Goal: Task Accomplishment & Management: Use online tool/utility

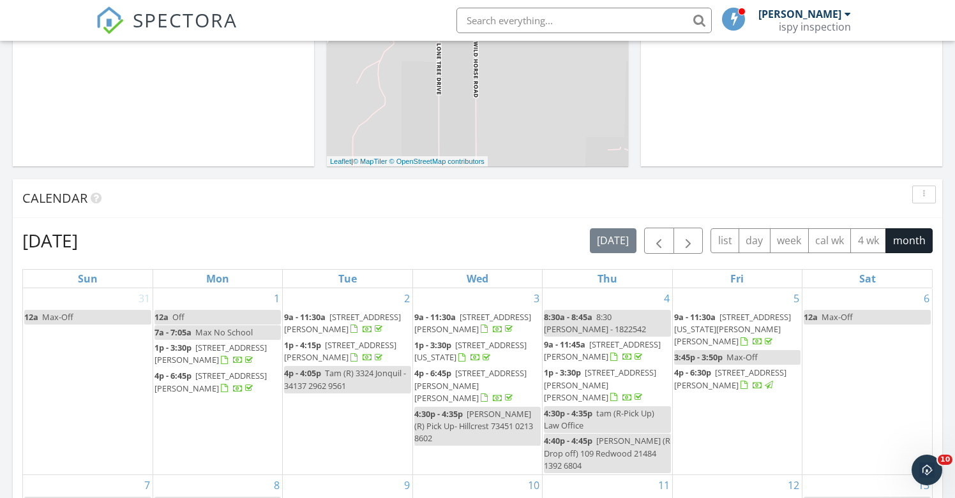
scroll to position [391, 0]
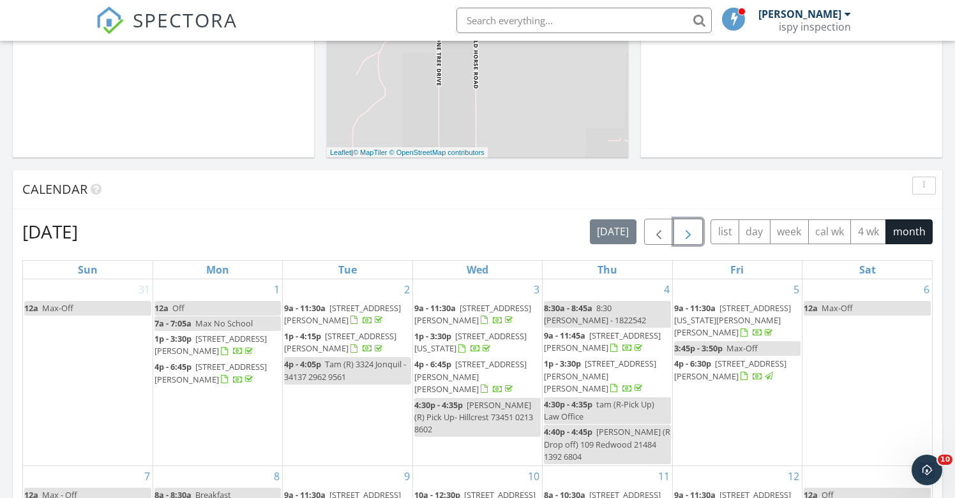
click at [691, 226] on span "button" at bounding box center [687, 232] width 15 height 15
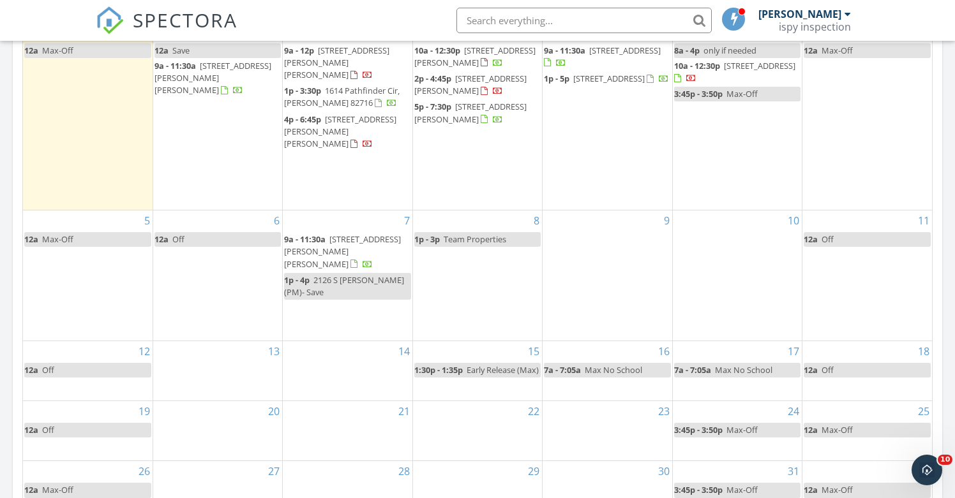
scroll to position [665, 0]
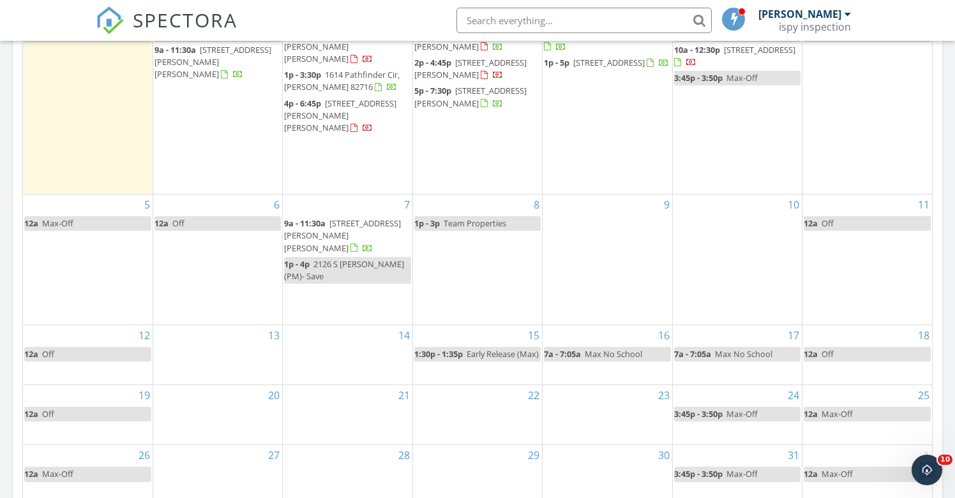
click at [232, 342] on div "13" at bounding box center [217, 355] width 129 height 59
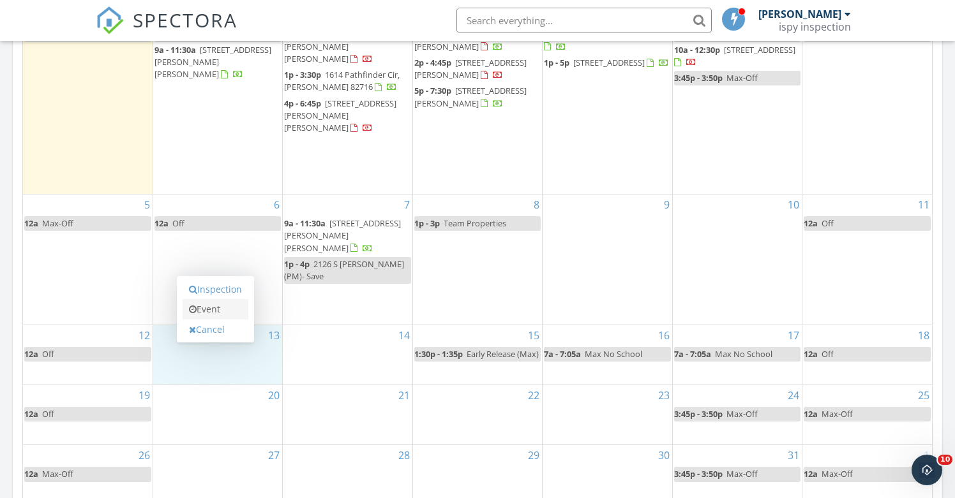
click at [225, 311] on link "Event" at bounding box center [216, 309] width 66 height 20
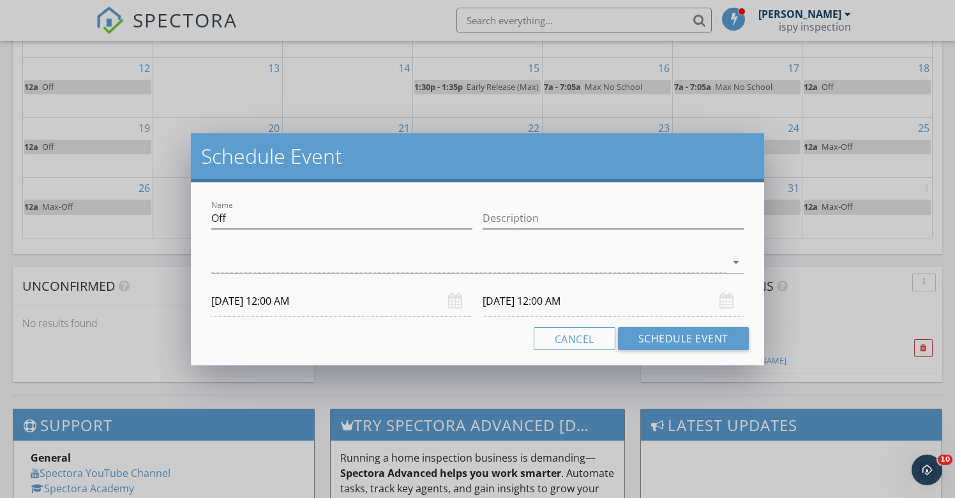
scroll to position [1151, 0]
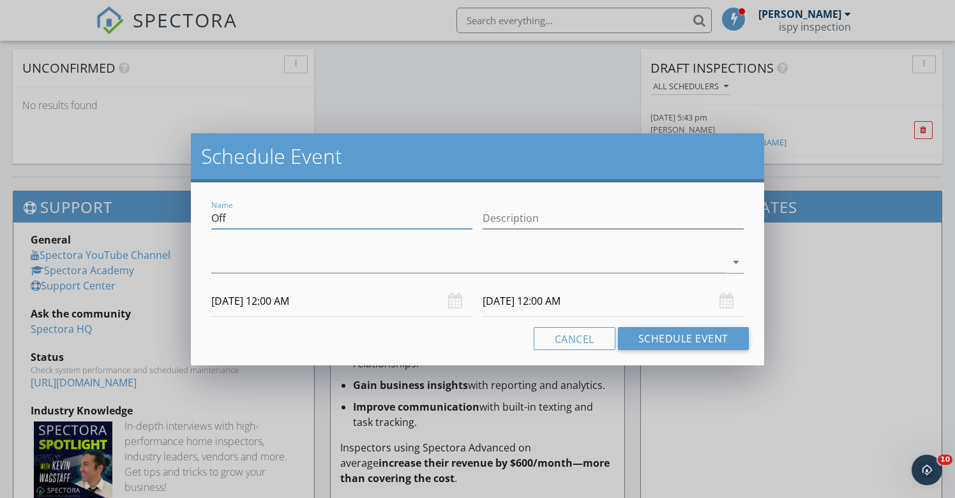
drag, startPoint x: 257, startPoint y: 211, endPoint x: 172, endPoint y: 219, distance: 85.2
click at [172, 219] on div "Schedule Event Name Off Description arrow_drop_down [DATE] 12:00 AM [DATE] 12:0…" at bounding box center [477, 249] width 955 height 498
type input "[PERSON_NAME]'s IEP 12:30-1:00"
click at [223, 266] on div at bounding box center [468, 262] width 514 height 21
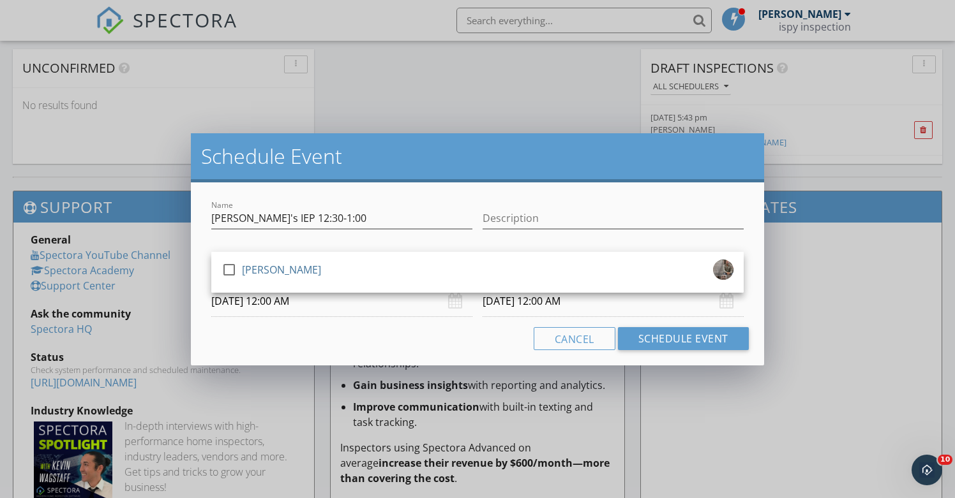
click at [223, 266] on div at bounding box center [229, 270] width 22 height 22
click at [251, 301] on input "[DATE] 12:00 AM" at bounding box center [341, 301] width 261 height 31
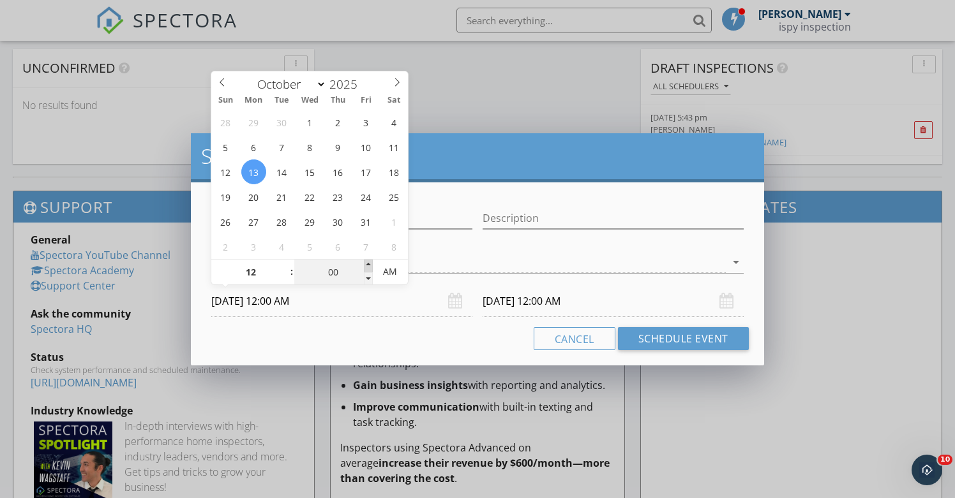
type input "05"
type input "[DATE] 12:05 AM"
click at [369, 264] on span at bounding box center [368, 266] width 9 height 13
type input "05"
type input "[DATE] 12:05 AM"
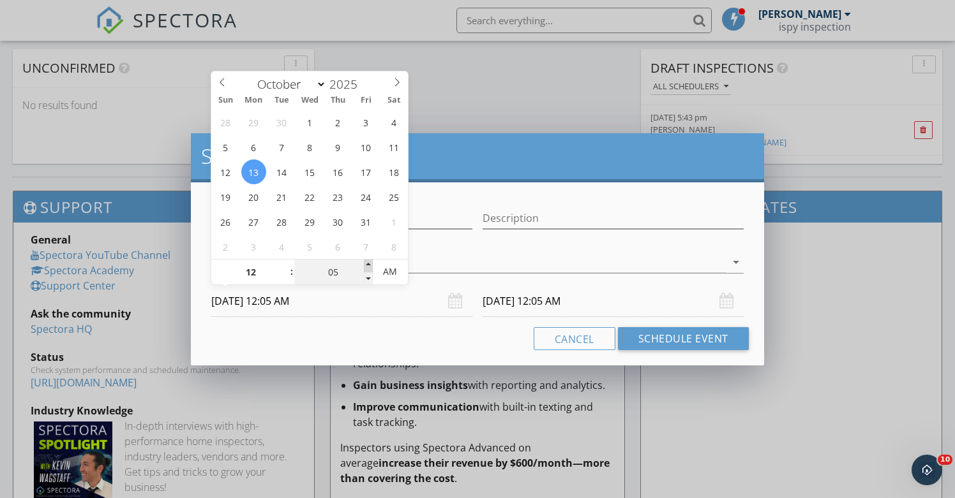
type input "10"
type input "[DATE] 12:10 AM"
click at [369, 264] on span at bounding box center [368, 266] width 9 height 13
type input "15"
type input "[DATE] 12:15 AM"
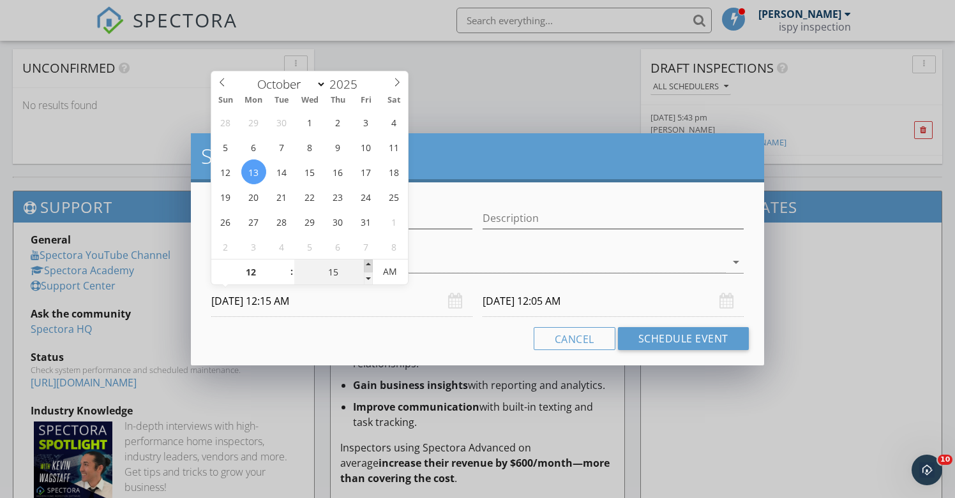
click at [369, 264] on span at bounding box center [368, 266] width 9 height 13
type input "20"
type input "[DATE] 12:20 AM"
click at [369, 264] on span at bounding box center [368, 266] width 9 height 13
type input "25"
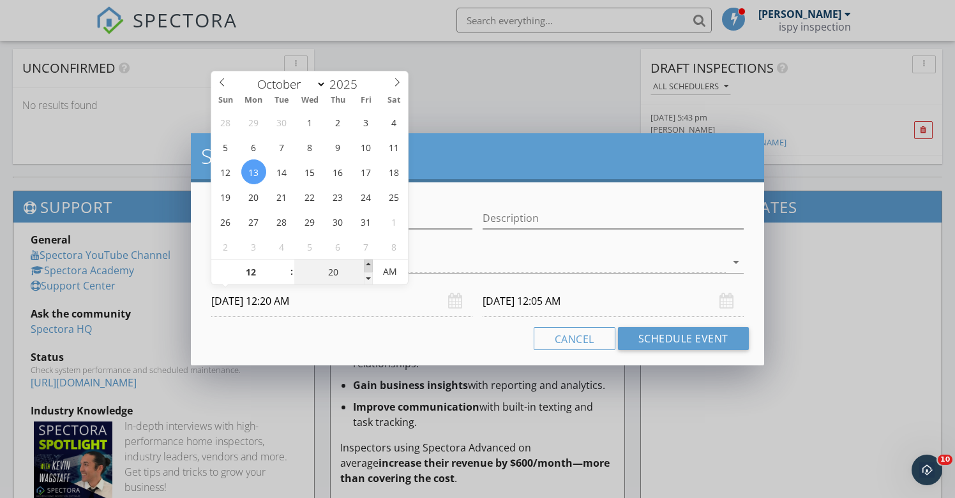
type input "[DATE] 12:25 AM"
click at [369, 264] on span at bounding box center [368, 266] width 9 height 13
type input "30"
type input "[DATE] 12:30 AM"
click at [369, 264] on span at bounding box center [368, 266] width 9 height 13
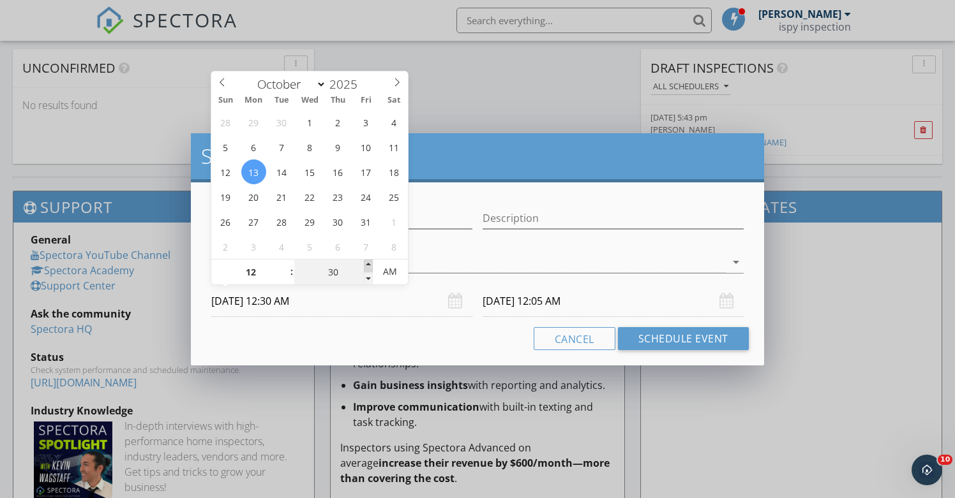
type input "30"
type input "[DATE] 12:30 AM"
type input "35"
type input "[DATE] 12:35 AM"
click at [369, 264] on span at bounding box center [368, 266] width 9 height 13
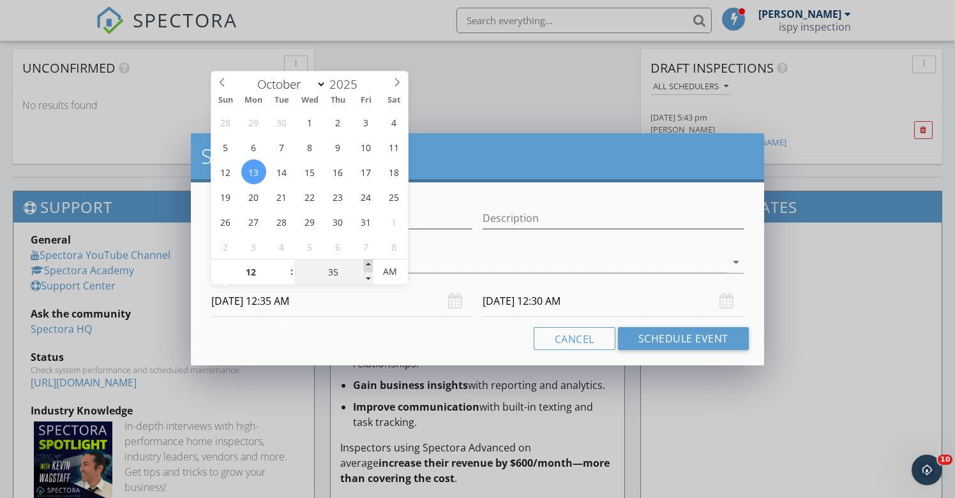
type input "35"
type input "[DATE] 12:35 AM"
type input "30"
type input "[DATE] 12:30 AM"
click at [369, 277] on span at bounding box center [368, 279] width 9 height 13
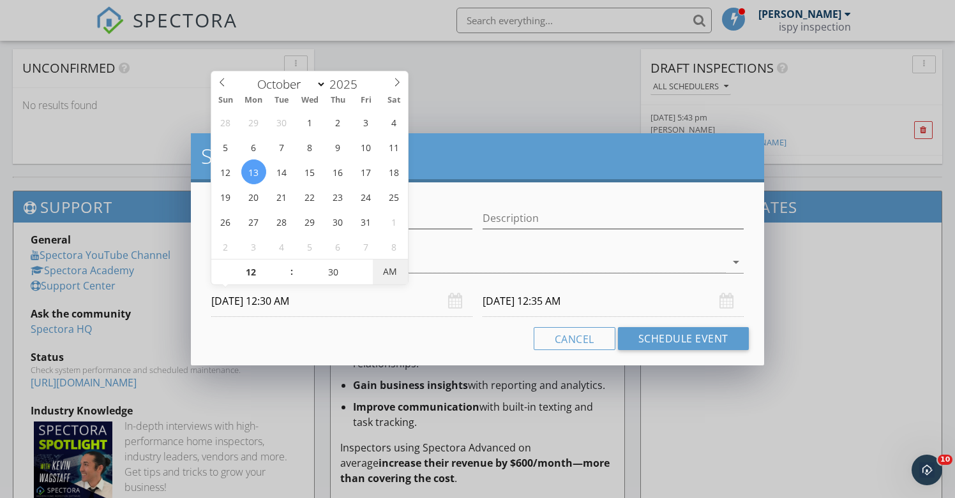
type input "30"
type input "[DATE] 12:30 AM"
type input "[DATE] 12:30 PM"
click at [386, 276] on span "AM" at bounding box center [390, 272] width 35 height 26
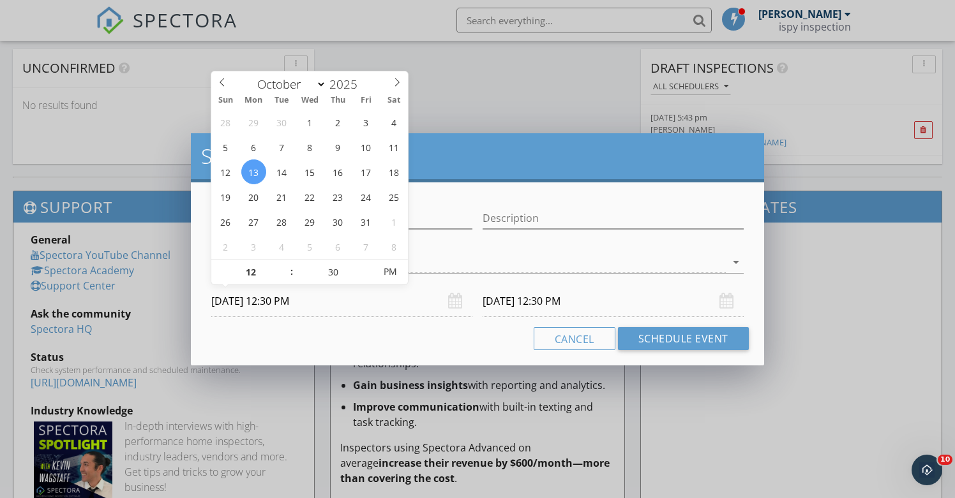
click at [488, 302] on input "[DATE] 12:30 PM" at bounding box center [613, 301] width 261 height 31
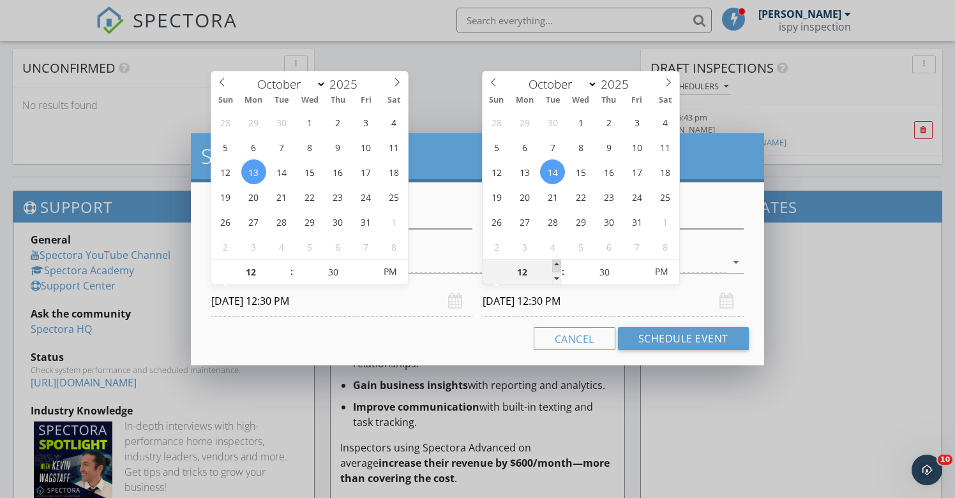
type input "01"
click at [558, 262] on span at bounding box center [556, 266] width 9 height 13
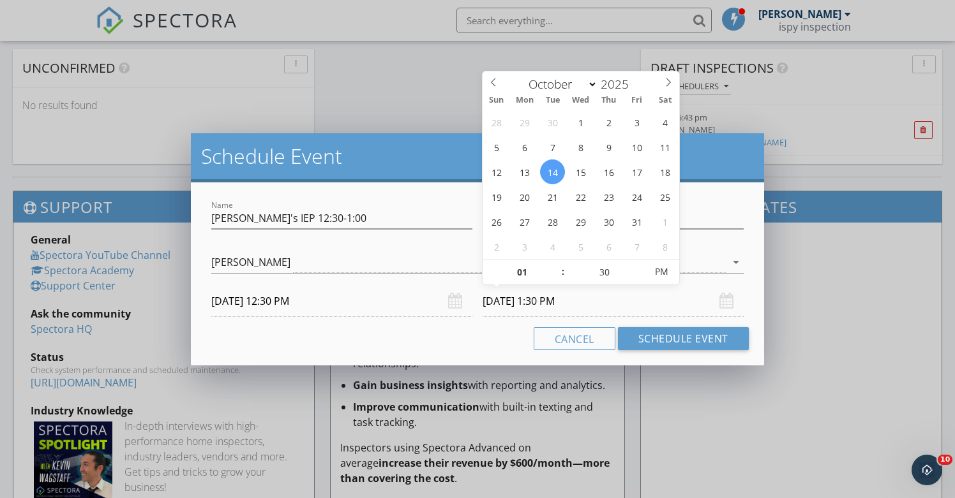
click at [543, 303] on input "[DATE] 1:30 PM" at bounding box center [613, 301] width 261 height 31
type input "[DATE] 1:30 PM"
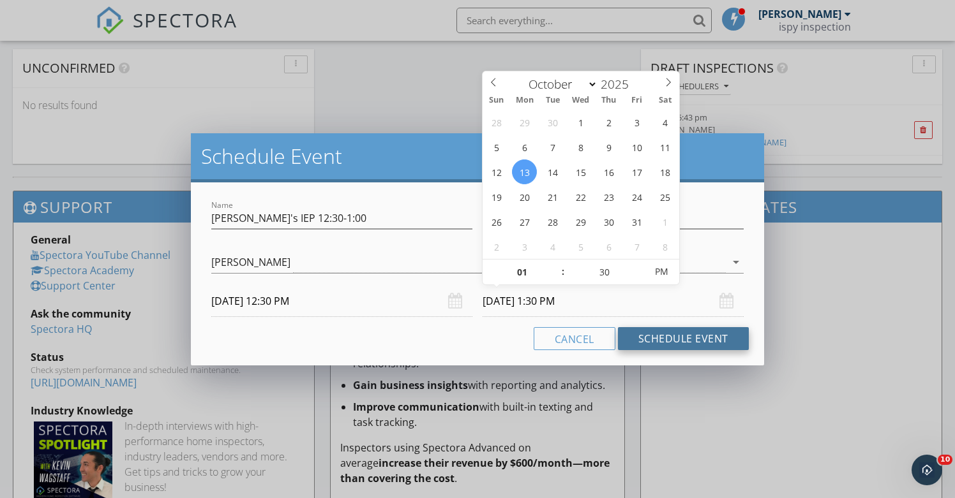
click at [698, 337] on button "Schedule Event" at bounding box center [683, 338] width 131 height 23
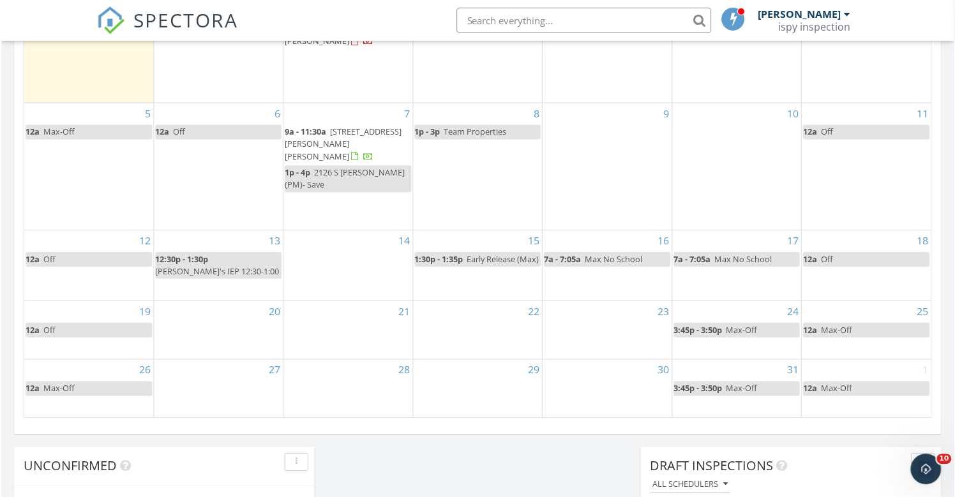
scroll to position [742, 0]
